Goal: Task Accomplishment & Management: Use online tool/utility

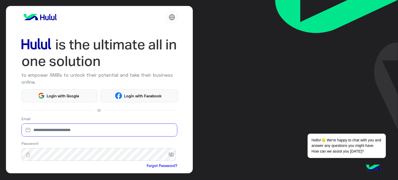
type input "**********"
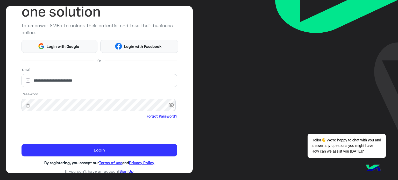
scroll to position [53, 0]
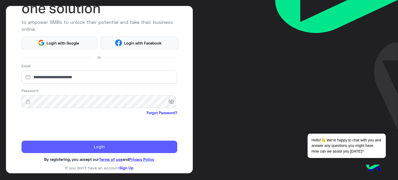
click at [110, 150] on button "Login" at bounding box center [100, 147] width 156 height 12
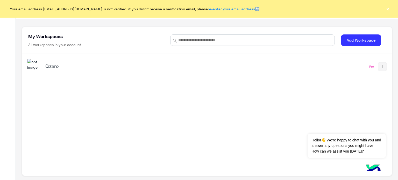
click at [51, 68] on h5 "Cizaro" at bounding box center [110, 66] width 130 height 6
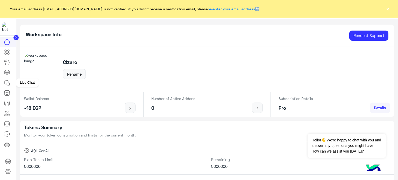
click at [7, 84] on icon at bounding box center [7, 83] width 6 height 6
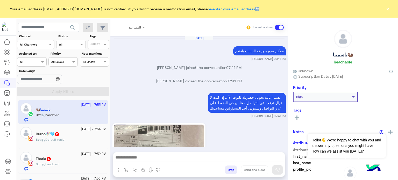
scroll to position [199, 0]
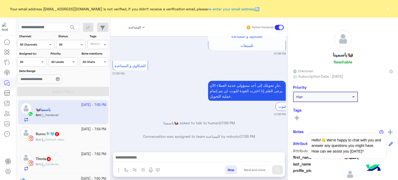
click at [387, 8] on button "×" at bounding box center [387, 8] width 5 height 5
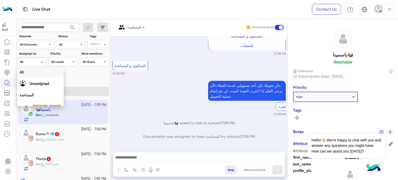
click at [31, 60] on input "text" at bounding box center [26, 61] width 12 height 5
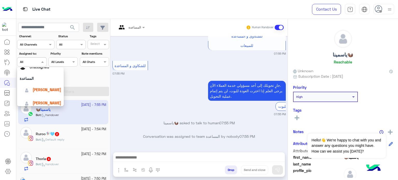
scroll to position [18, 0]
click at [39, 89] on span "[PERSON_NAME]" at bounding box center [47, 89] width 29 height 4
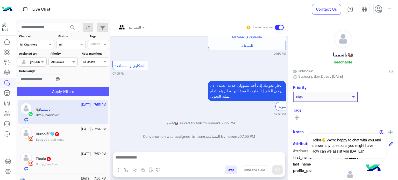
click at [79, 92] on button "Apply Filters" at bounding box center [63, 91] width 92 height 9
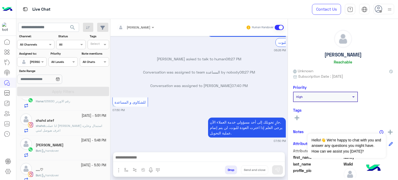
scroll to position [389, 0]
